Goal: Check status: Check status

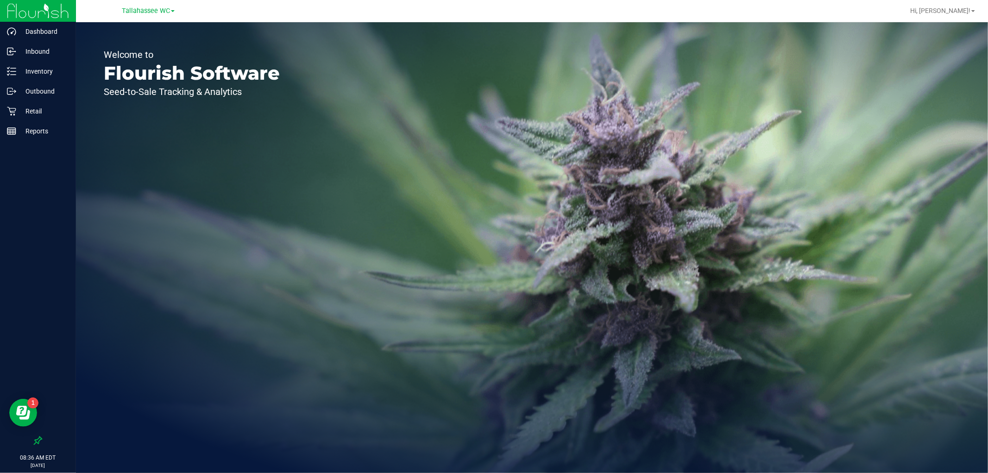
click at [150, 6] on link "Tallahassee WC" at bounding box center [148, 10] width 53 height 9
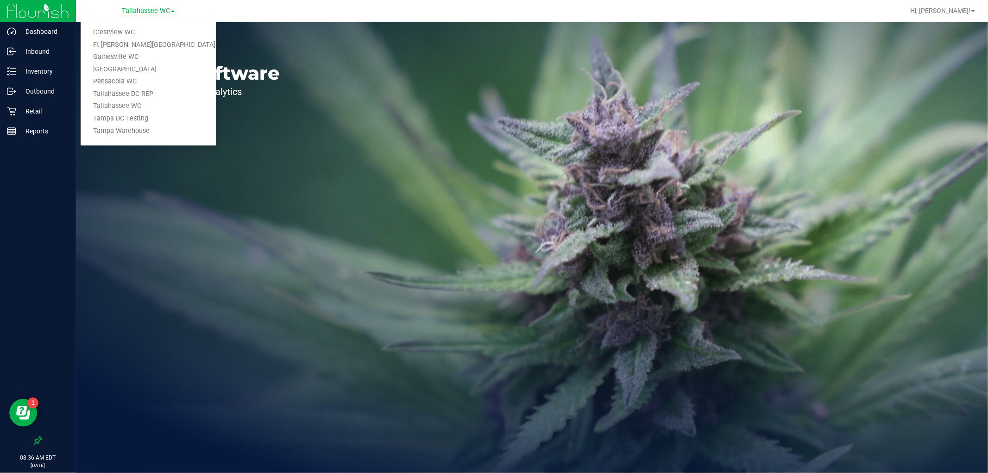
click at [150, 8] on span "Tallahassee WC" at bounding box center [146, 11] width 48 height 8
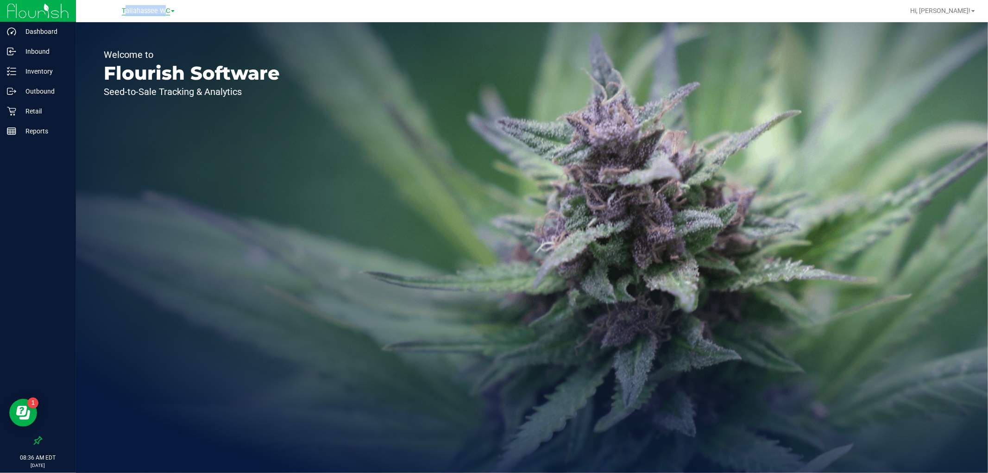
click at [150, 8] on span "Tallahassee WC" at bounding box center [146, 11] width 48 height 8
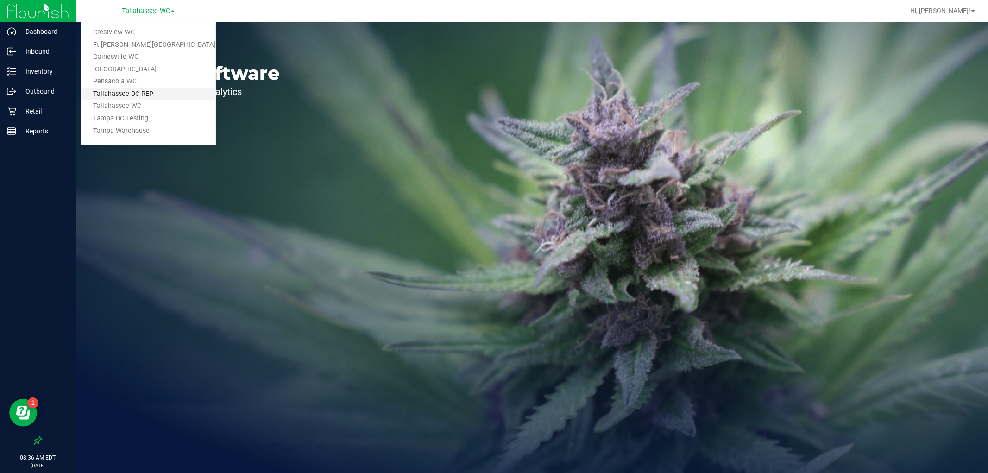
click at [157, 91] on link "Tallahassee DC REP" at bounding box center [148, 94] width 135 height 13
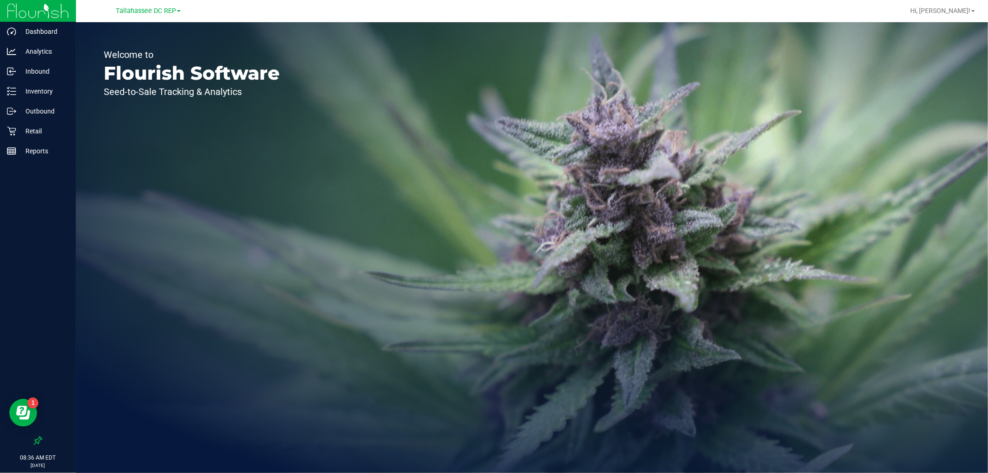
click at [163, 17] on div "[GEOGRAPHIC_DATA] DC REP Crestview WC Ft [PERSON_NAME][GEOGRAPHIC_DATA] WC [GEO…" at bounding box center [148, 11] width 135 height 14
click at [165, 14] on span "Tallahassee DC REP" at bounding box center [146, 11] width 60 height 8
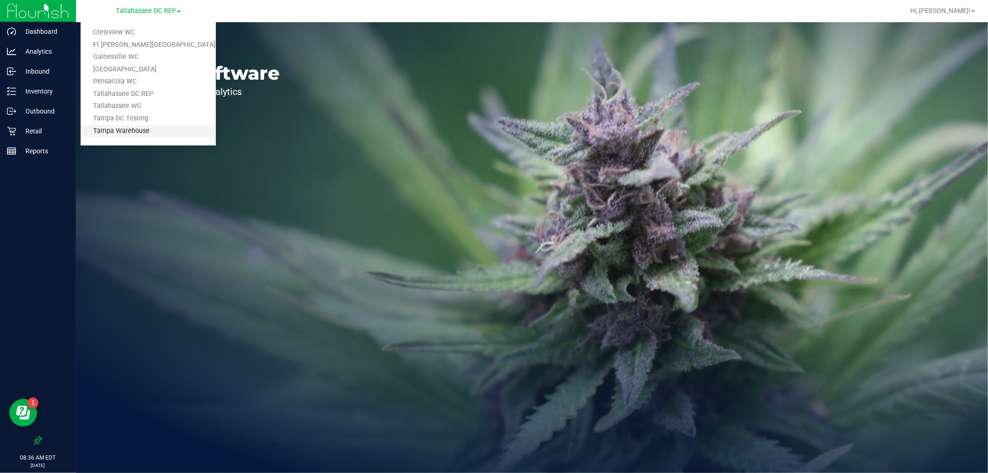
click at [150, 136] on link "Tampa Warehouse" at bounding box center [148, 131] width 135 height 13
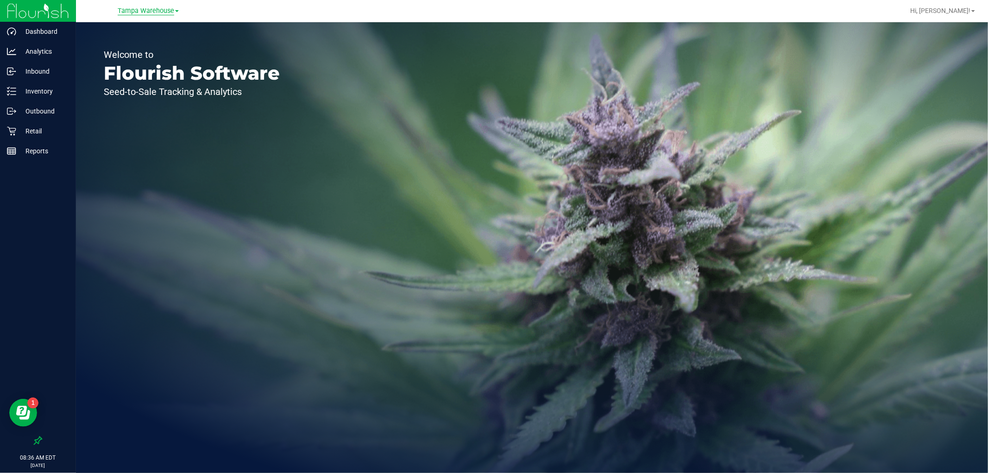
click at [139, 7] on span "Tampa Warehouse" at bounding box center [146, 11] width 57 height 8
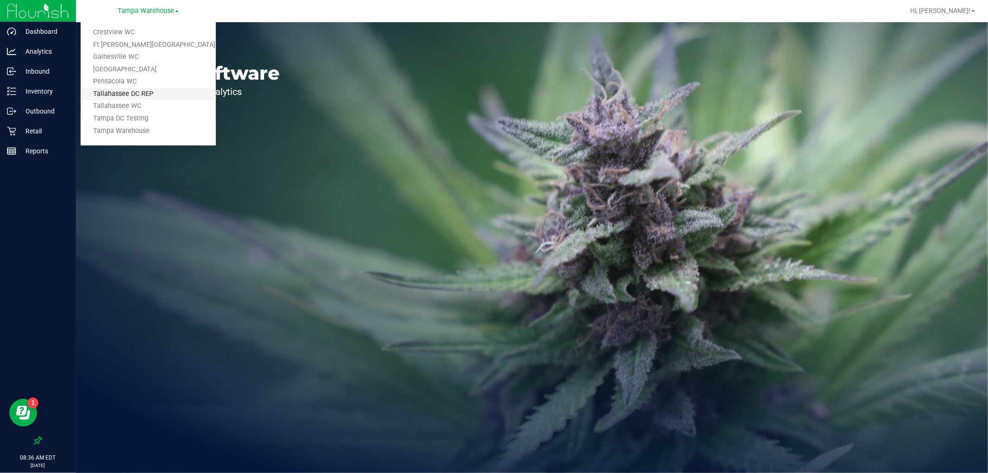
click at [140, 95] on link "Tallahassee DC REP" at bounding box center [148, 94] width 135 height 13
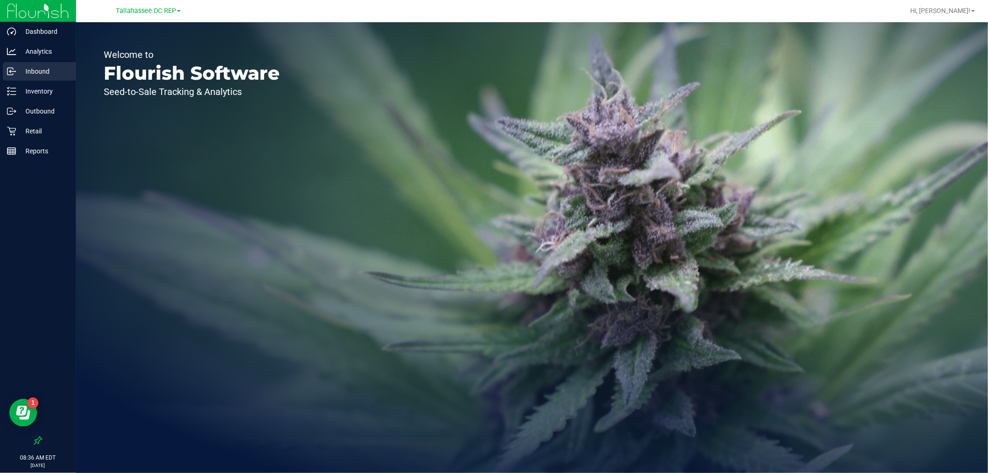
click at [51, 68] on p "Inbound" at bounding box center [44, 71] width 56 height 11
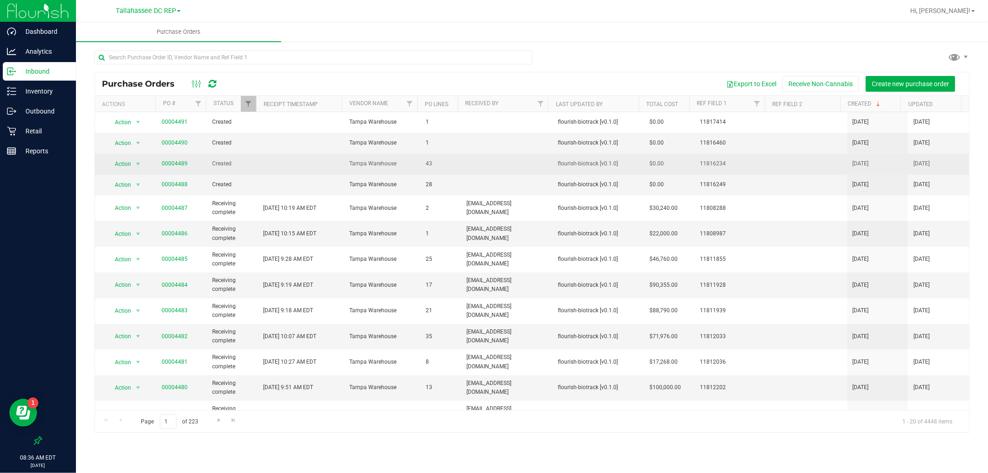
click at [172, 159] on td "00004489" at bounding box center [181, 164] width 51 height 21
click at [175, 166] on link "00004489" at bounding box center [175, 163] width 26 height 6
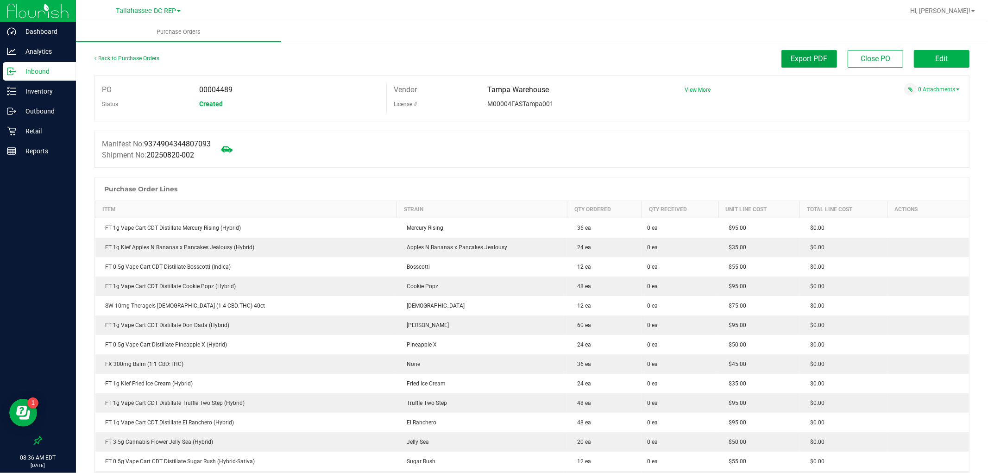
click at [816, 63] on span "Export PDF" at bounding box center [809, 58] width 37 height 9
click at [45, 117] on div "Outbound" at bounding box center [39, 111] width 73 height 19
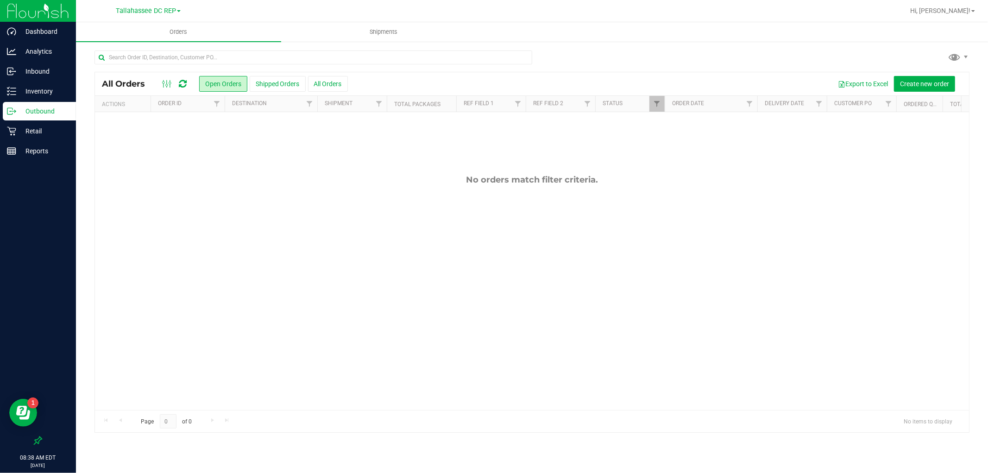
click at [150, 6] on link "Tallahassee DC REP" at bounding box center [148, 10] width 65 height 9
click at [155, 39] on link "Ft [PERSON_NAME][GEOGRAPHIC_DATA]" at bounding box center [148, 45] width 135 height 13
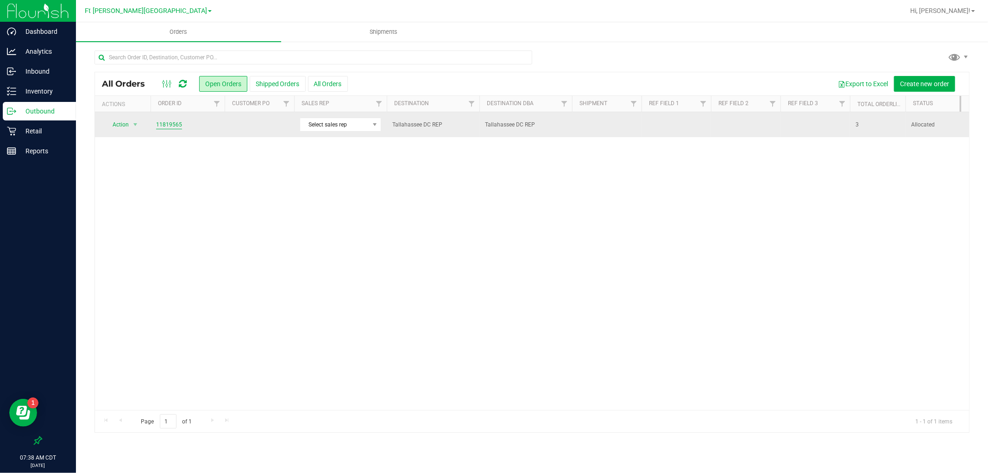
click at [177, 124] on link "11819565" at bounding box center [169, 124] width 26 height 9
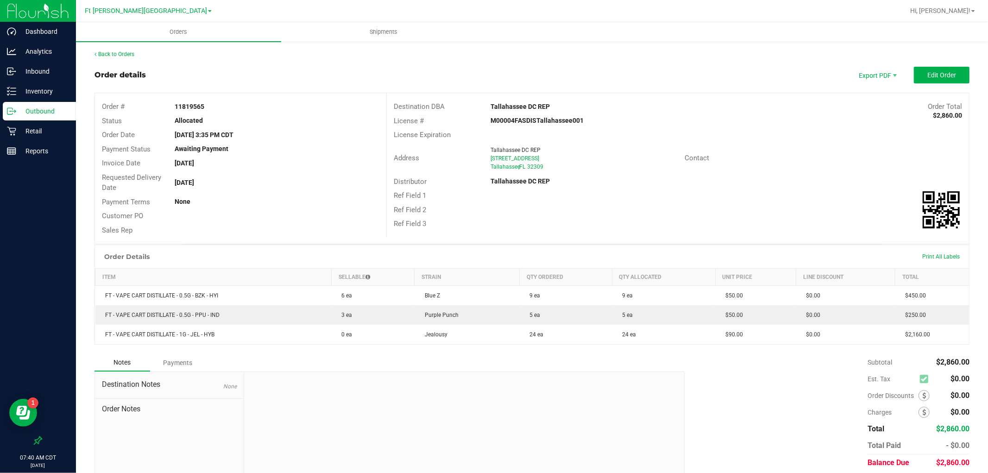
click at [68, 115] on p "Outbound" at bounding box center [44, 111] width 56 height 11
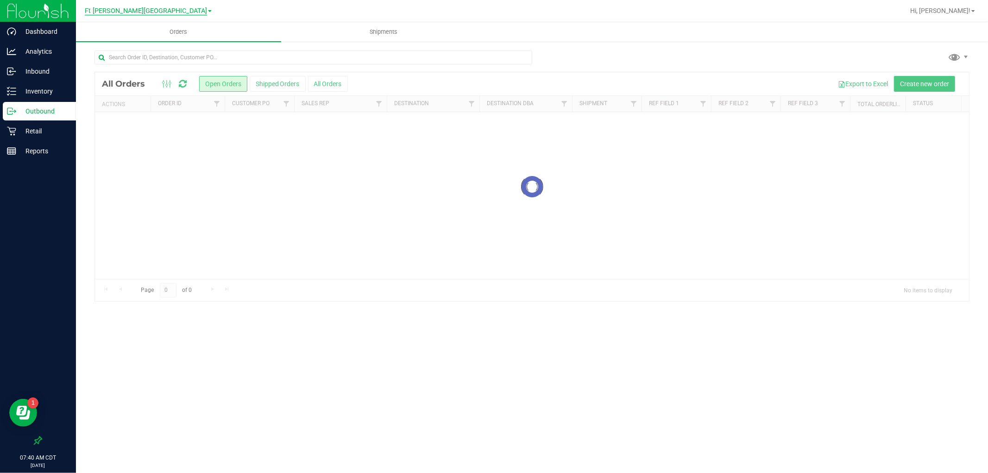
click at [145, 11] on span "Ft [PERSON_NAME][GEOGRAPHIC_DATA]" at bounding box center [146, 11] width 122 height 8
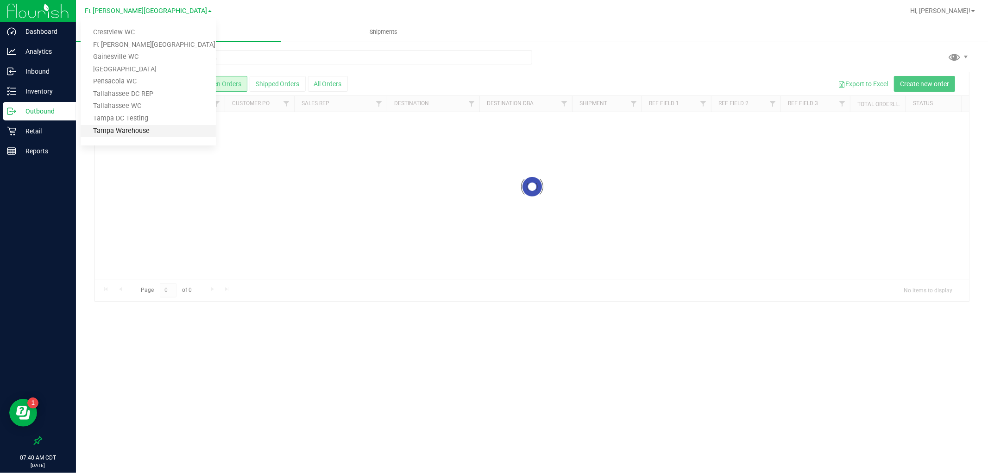
click at [153, 130] on link "Tampa Warehouse" at bounding box center [148, 131] width 135 height 13
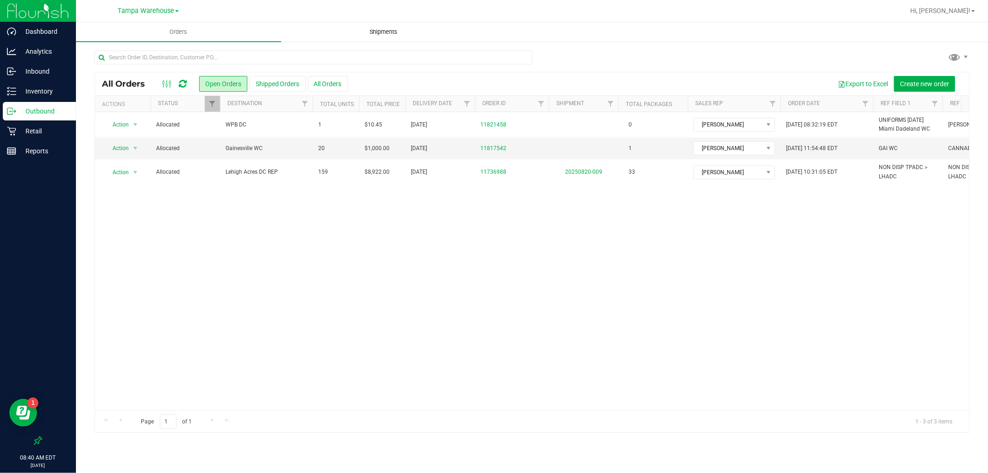
click at [373, 30] on span "Shipments" at bounding box center [384, 32] width 53 height 8
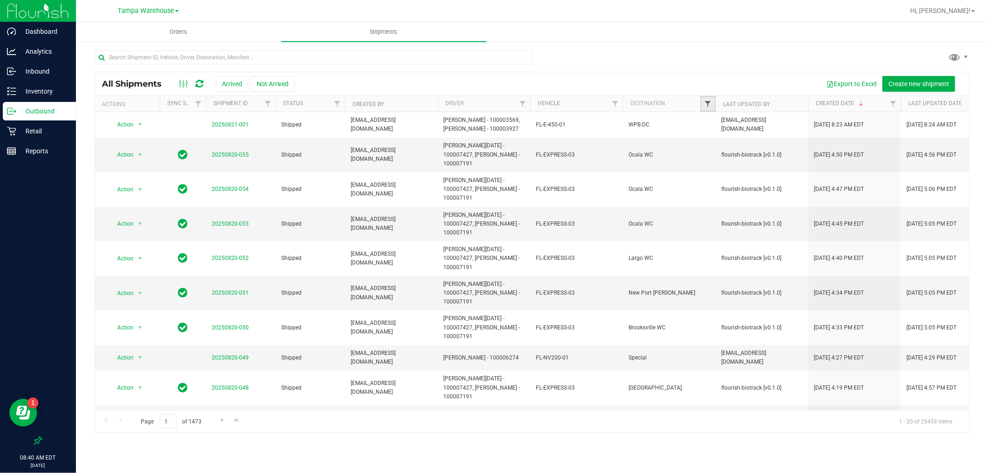
click at [706, 103] on span "Filter" at bounding box center [707, 103] width 7 height 7
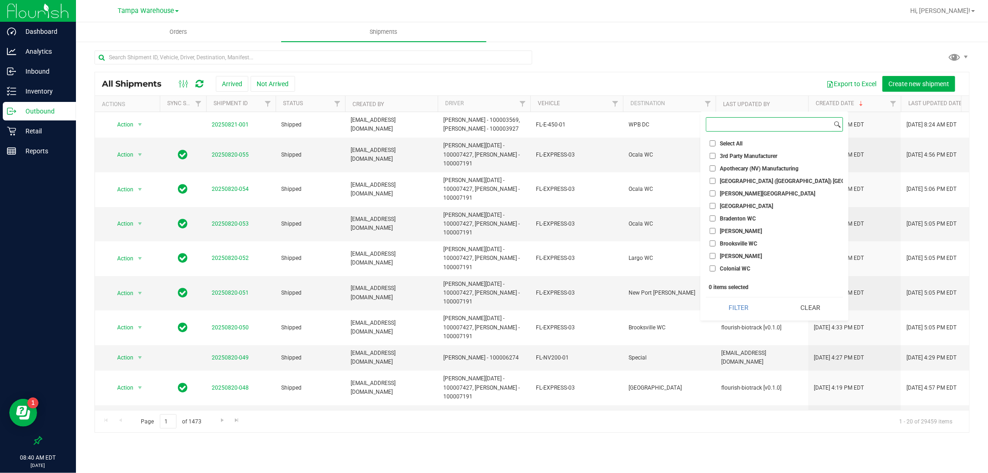
click at [714, 128] on input at bounding box center [770, 124] width 126 height 13
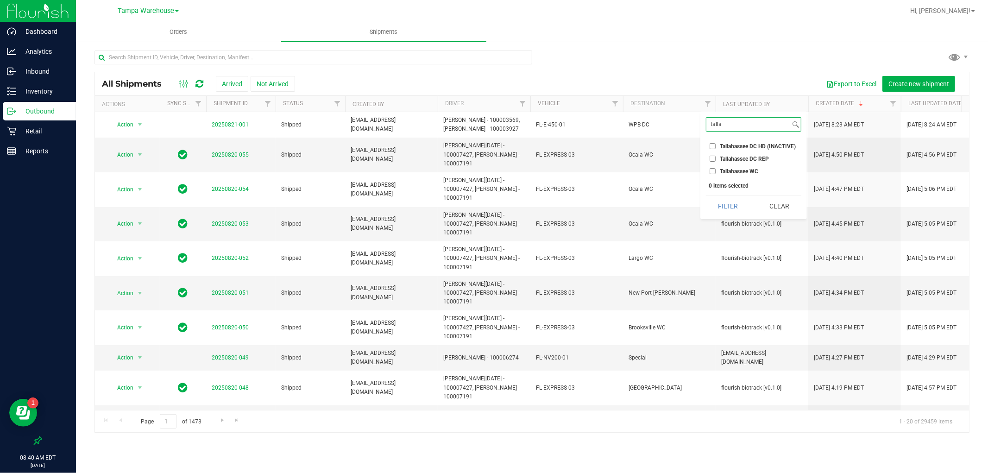
type input "talla"
click at [714, 156] on input "Tallahassee DC REP" at bounding box center [713, 159] width 6 height 6
checkbox input "true"
click at [734, 206] on button "Filter" at bounding box center [728, 206] width 44 height 20
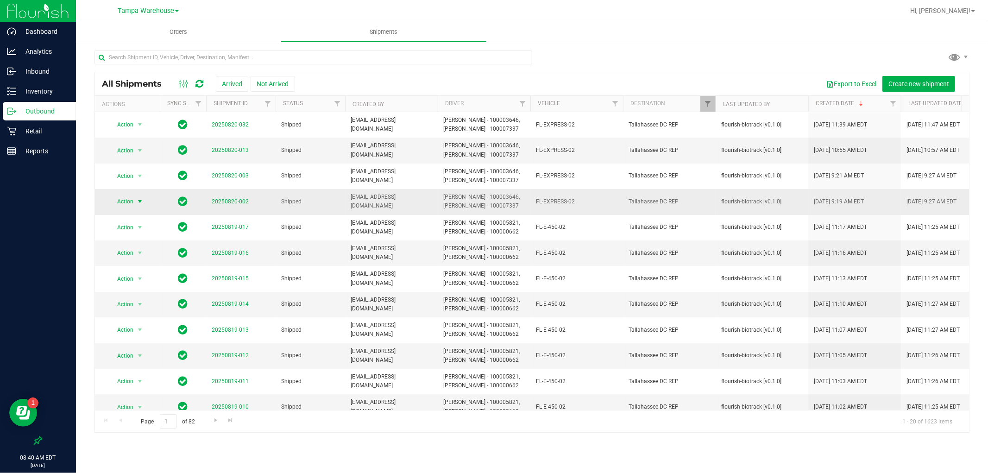
click at [142, 198] on span "select" at bounding box center [139, 201] width 7 height 7
click at [154, 221] on li "Manifest by lot" at bounding box center [143, 217] width 69 height 14
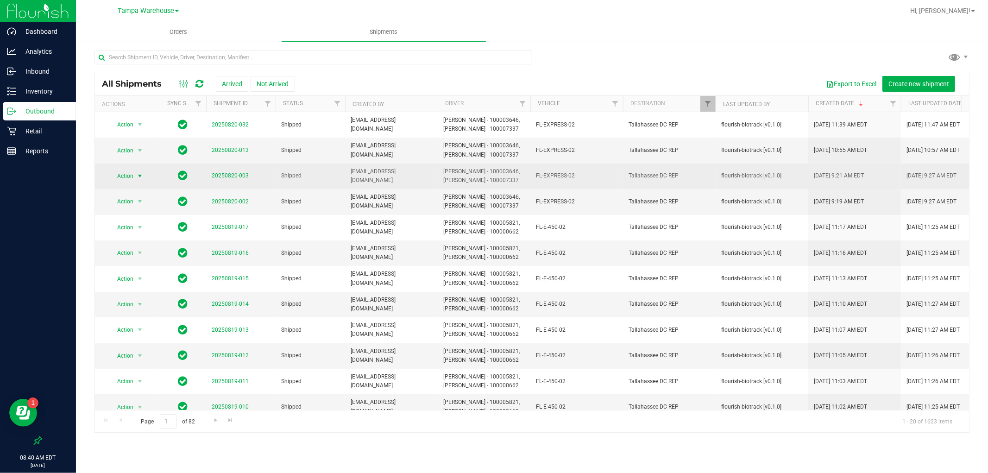
click at [143, 175] on span "select" at bounding box center [139, 175] width 7 height 7
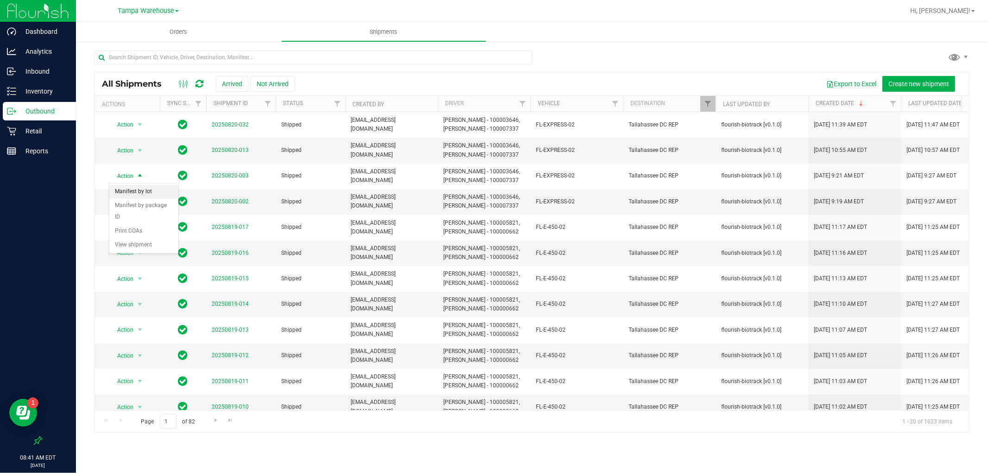
click at [146, 187] on li "Manifest by lot" at bounding box center [143, 192] width 69 height 14
click at [139, 141] on td "Action Action Manifest by lot Manifest by package ID Print COAs View shipment" at bounding box center [127, 150] width 65 height 25
click at [141, 148] on span "select" at bounding box center [139, 150] width 7 height 7
click at [149, 169] on li "Manifest by lot" at bounding box center [143, 166] width 69 height 14
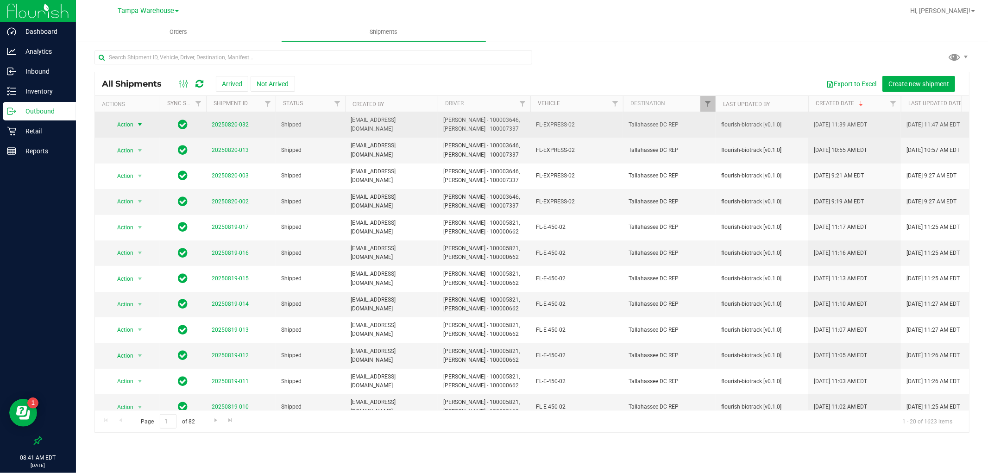
click at [137, 122] on span "select" at bounding box center [139, 124] width 7 height 7
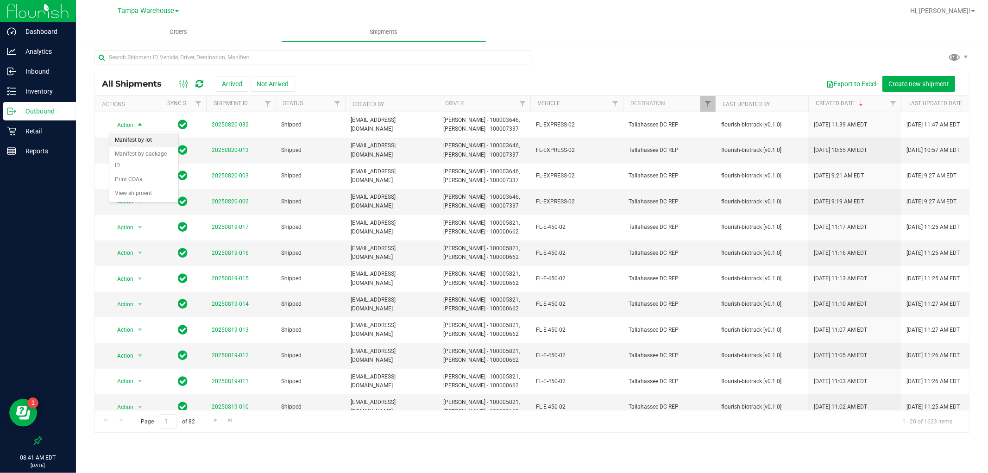
click at [142, 137] on li "Manifest by lot" at bounding box center [143, 140] width 69 height 14
click at [52, 94] on p "Inventory" at bounding box center [44, 91] width 56 height 11
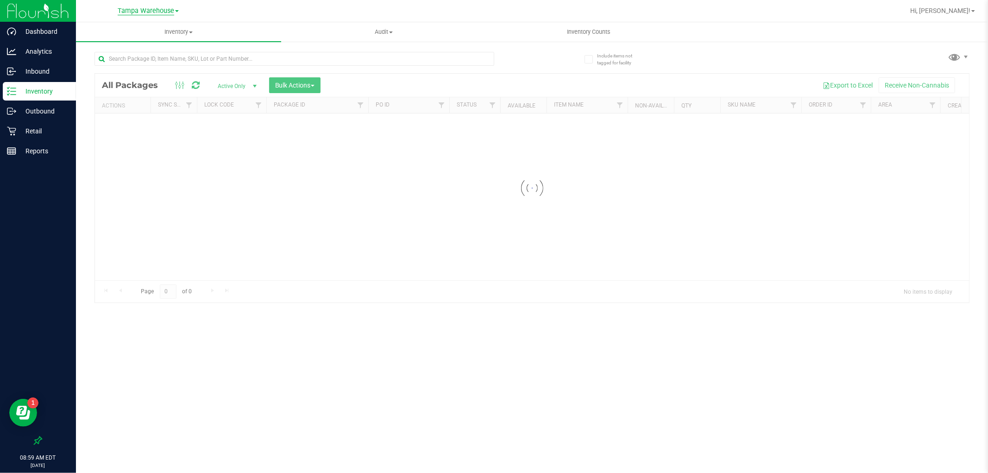
click at [148, 8] on span "Tampa Warehouse" at bounding box center [146, 11] width 57 height 8
click at [154, 91] on link "Tallahassee DC REP" at bounding box center [148, 94] width 135 height 13
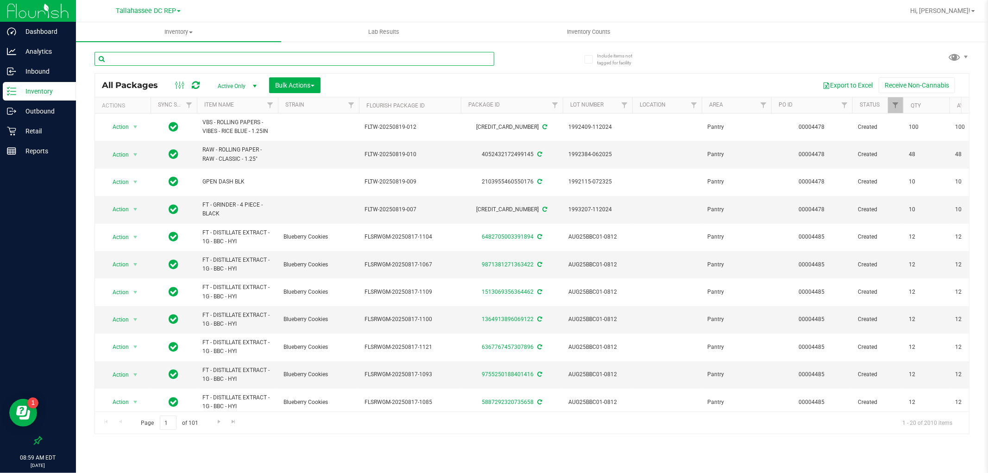
click at [216, 57] on input "text" at bounding box center [295, 59] width 400 height 14
type input "DDF02-0702"
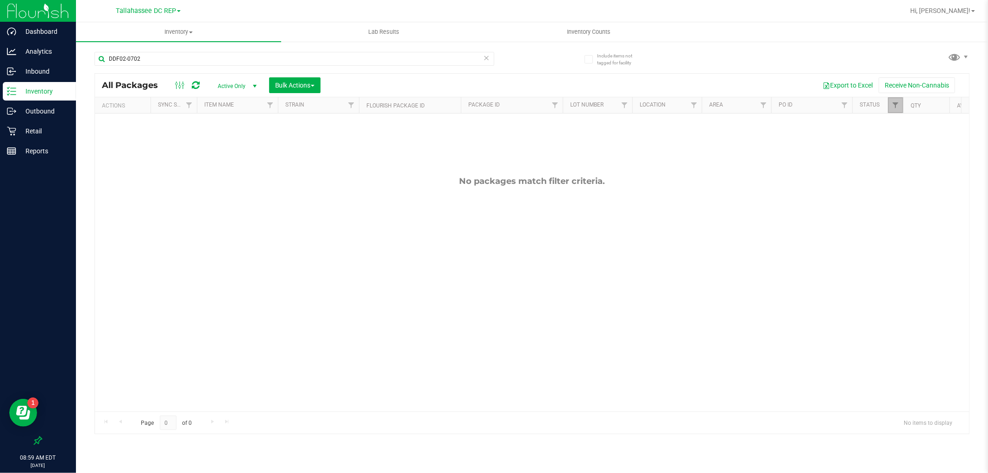
click at [889, 104] on link "Filter" at bounding box center [895, 105] width 15 height 16
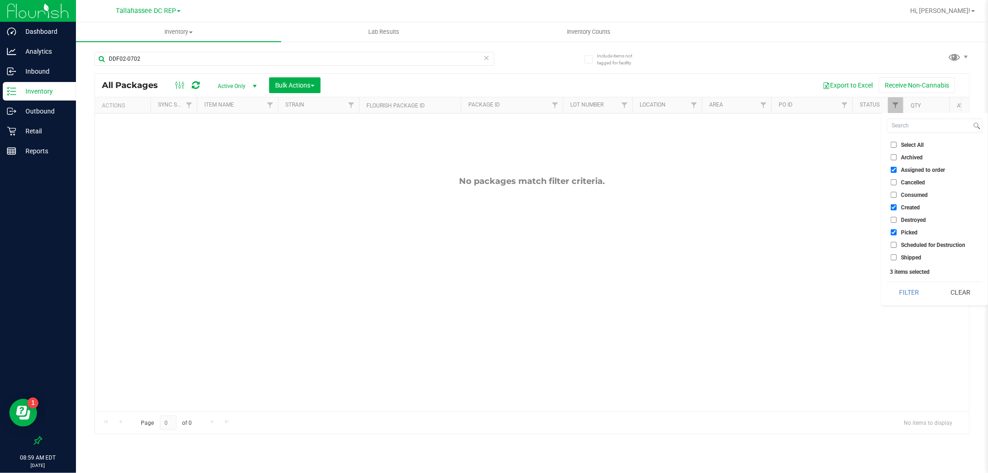
click at [889, 258] on input "Shipped" at bounding box center [894, 257] width 6 height 6
checkbox input "true"
click at [889, 289] on button "Filter" at bounding box center [909, 292] width 44 height 20
